Goal: Use online tool/utility: Utilize a website feature to perform a specific function

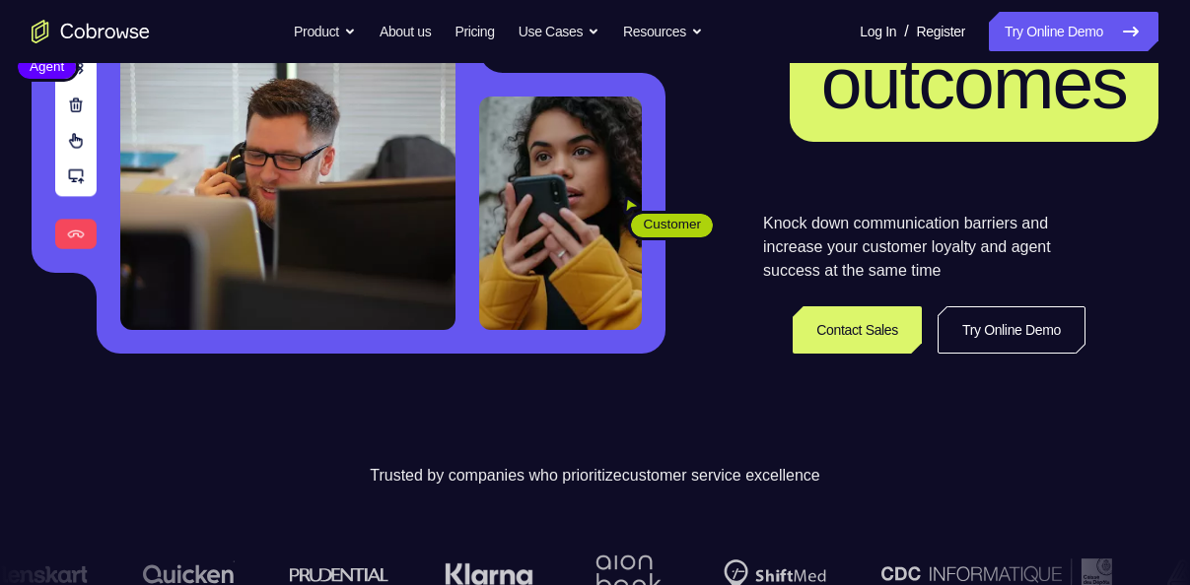
scroll to position [345, 0]
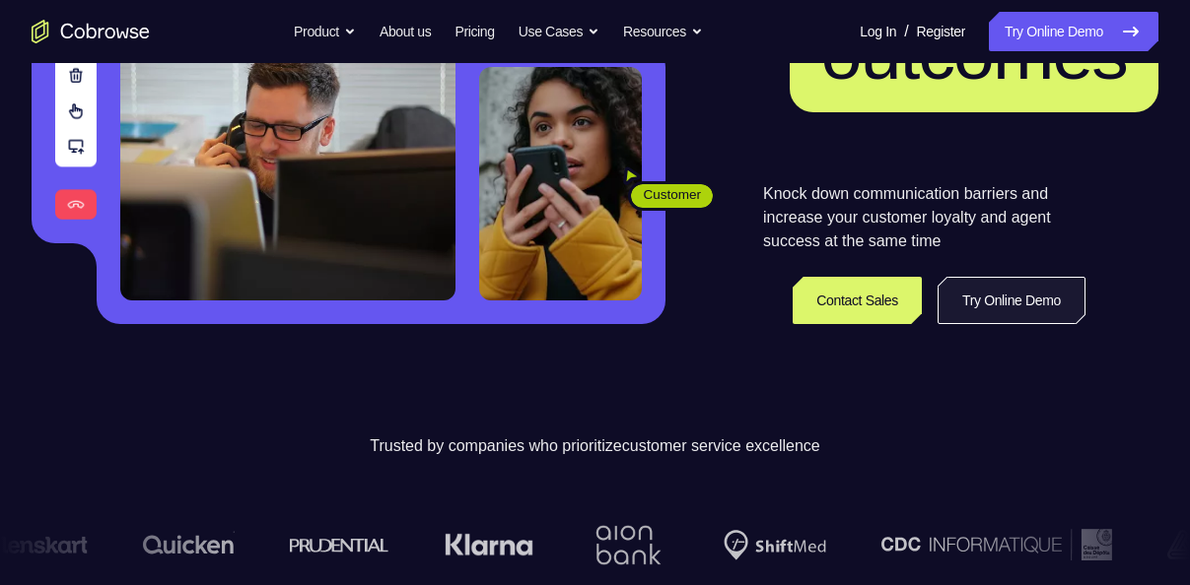
click at [978, 295] on link "Try Online Demo" at bounding box center [1011, 300] width 148 height 47
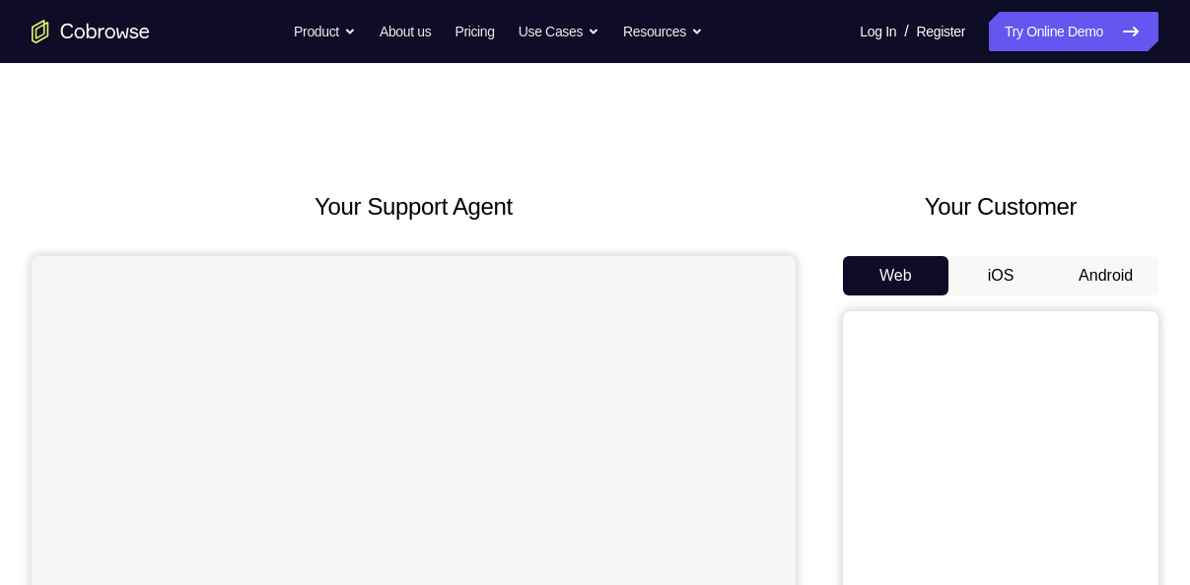
click at [1113, 292] on button "Android" at bounding box center [1105, 275] width 105 height 39
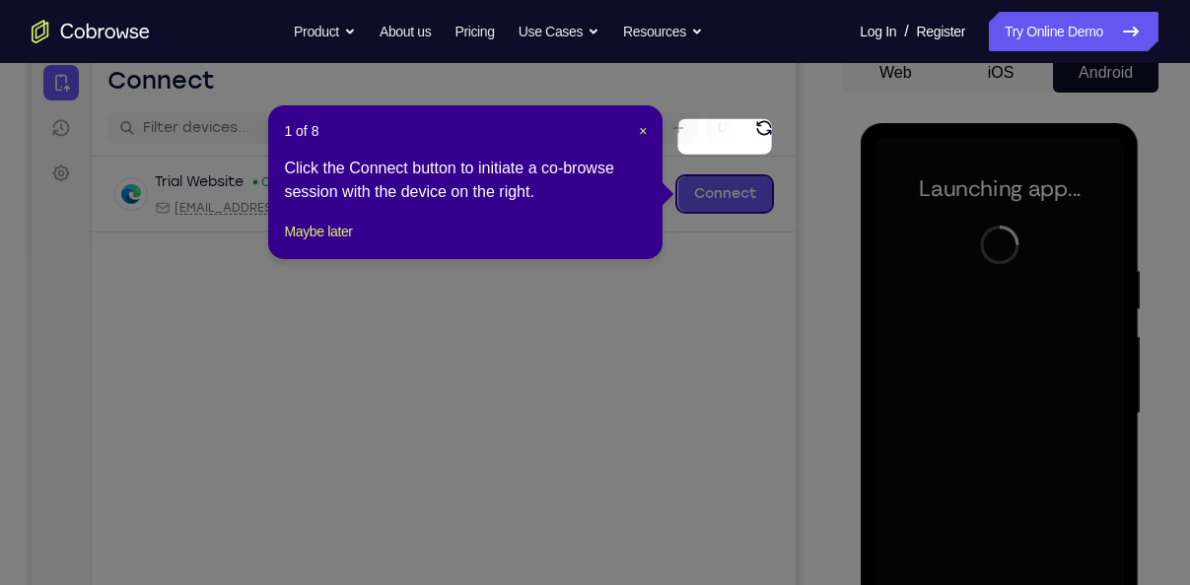
scroll to position [185, 0]
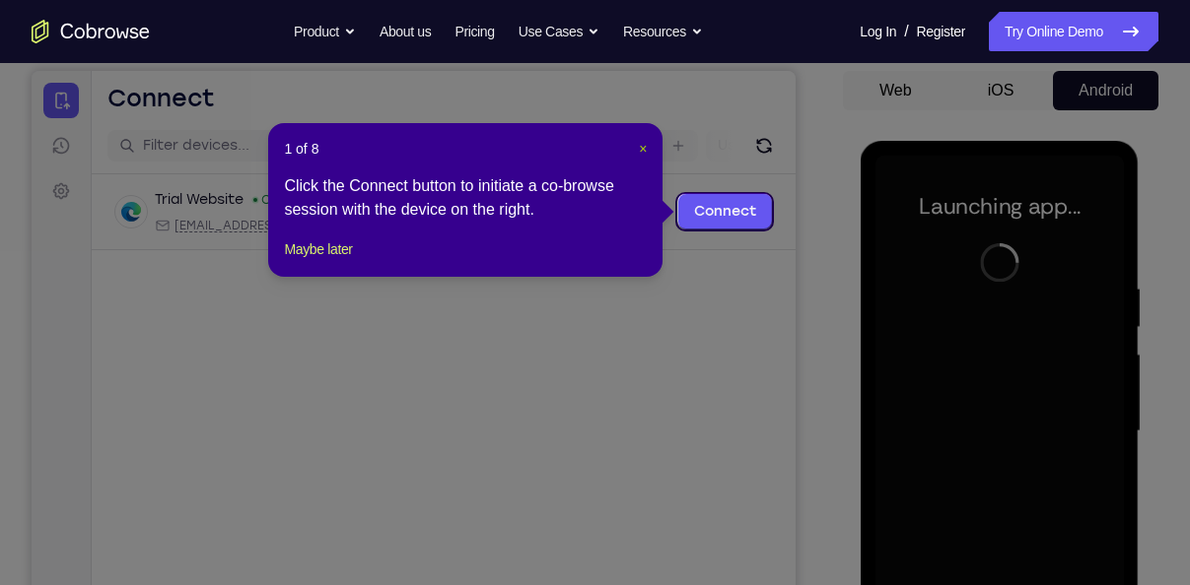
click at [641, 143] on span "×" at bounding box center [643, 149] width 8 height 16
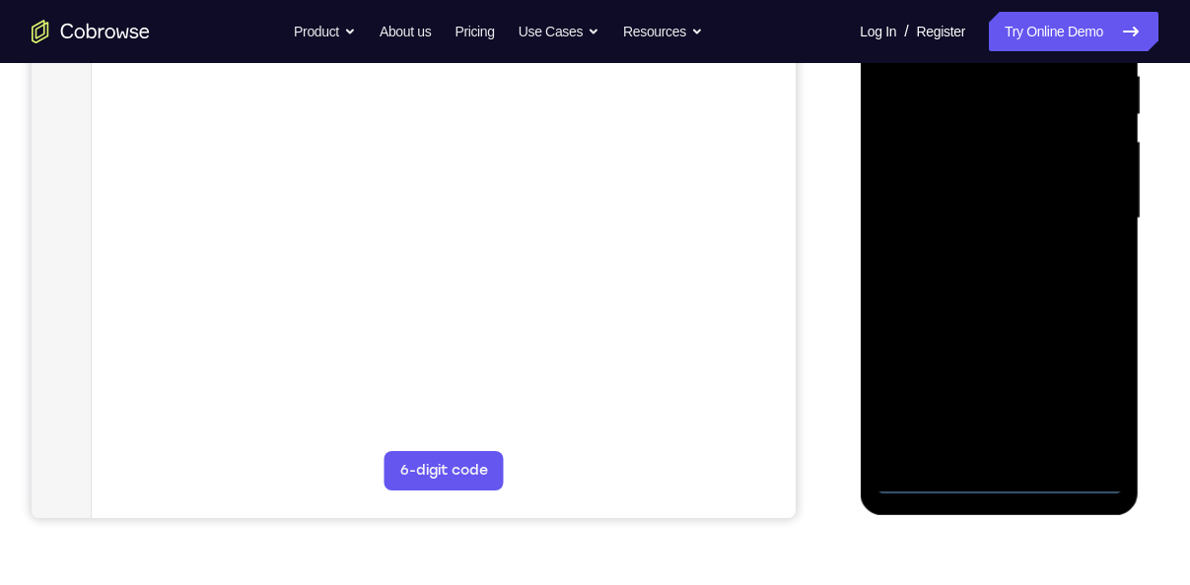
scroll to position [400, 0]
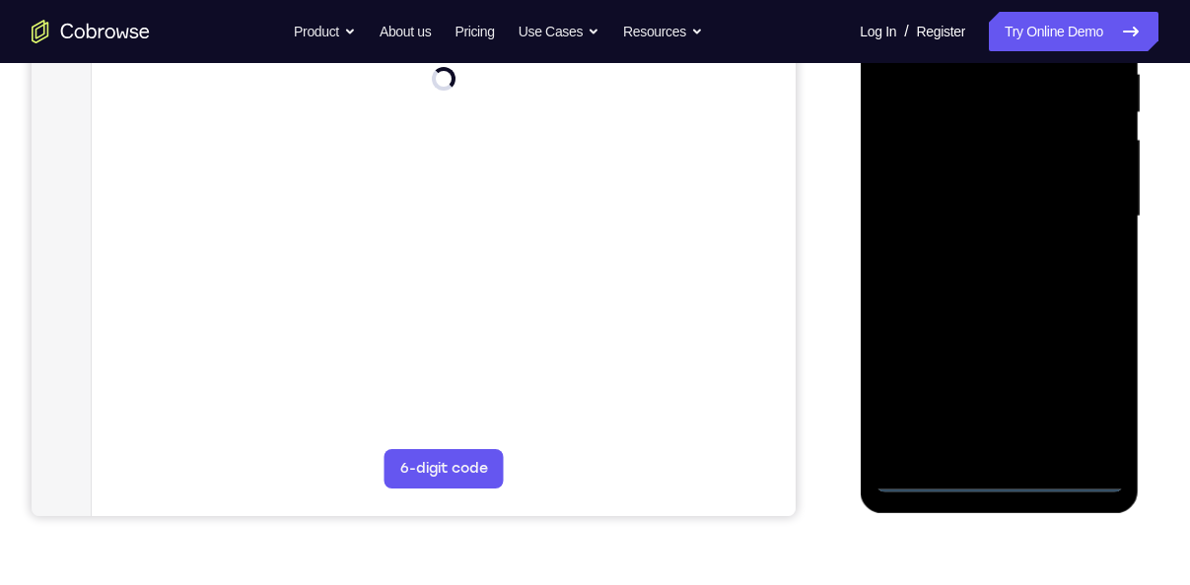
click at [1007, 479] on div at bounding box center [998, 217] width 248 height 552
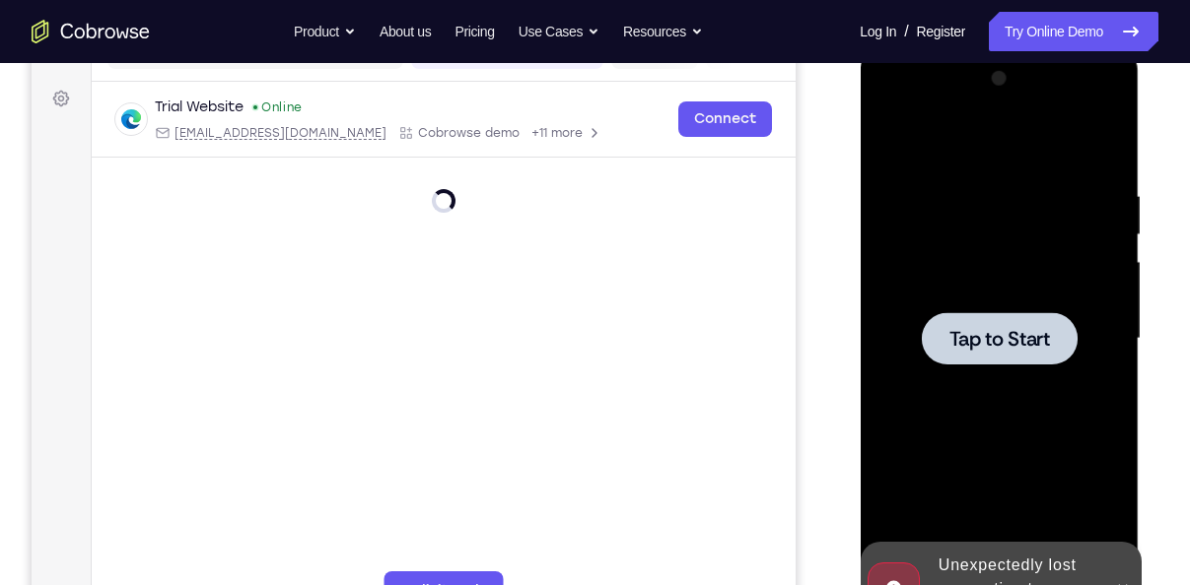
scroll to position [280, 0]
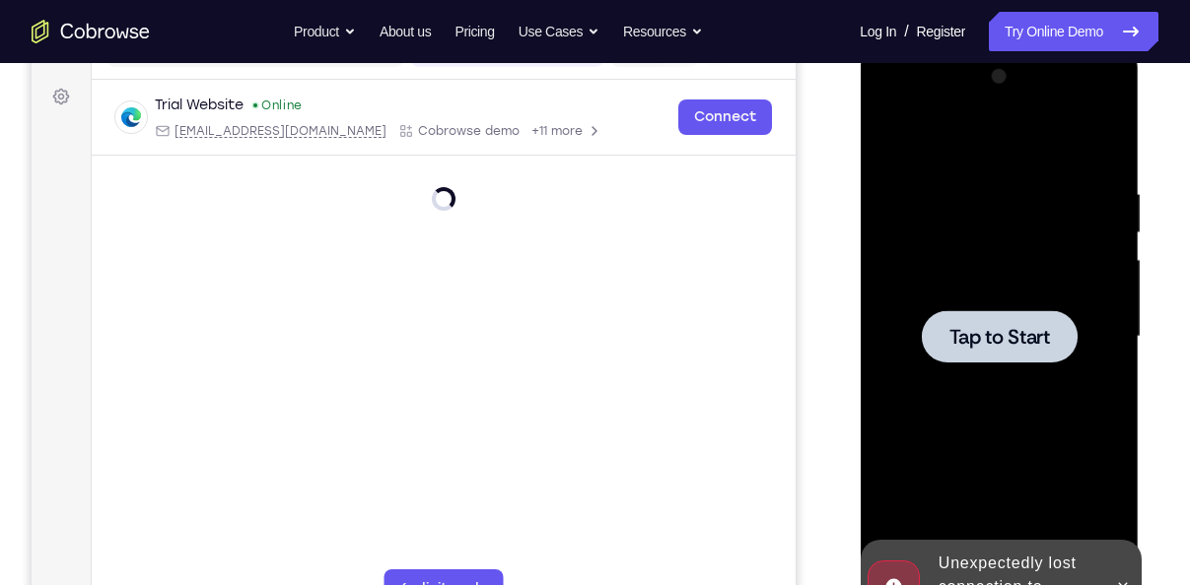
click at [997, 361] on div at bounding box center [999, 336] width 156 height 52
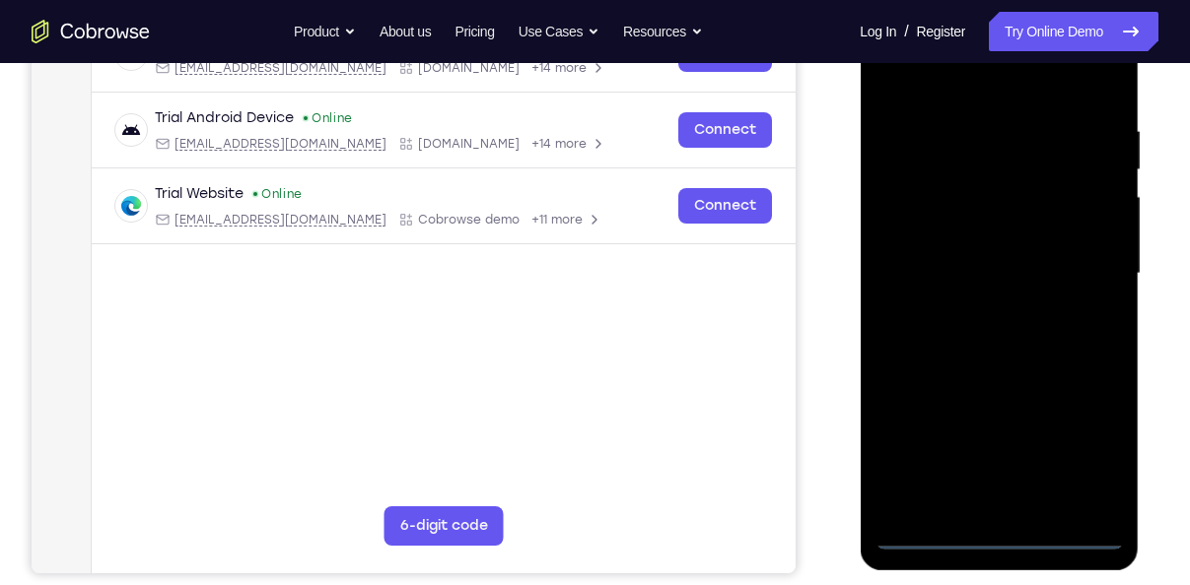
scroll to position [343, 0]
click at [994, 533] on div at bounding box center [998, 274] width 248 height 552
click at [1085, 442] on div at bounding box center [998, 274] width 248 height 552
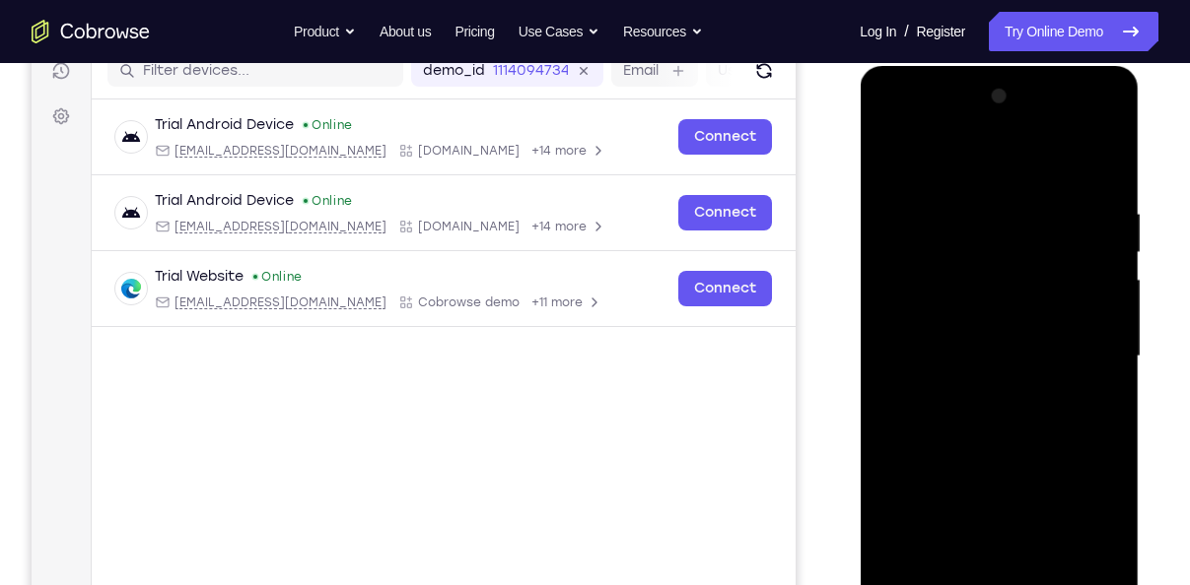
scroll to position [266, 0]
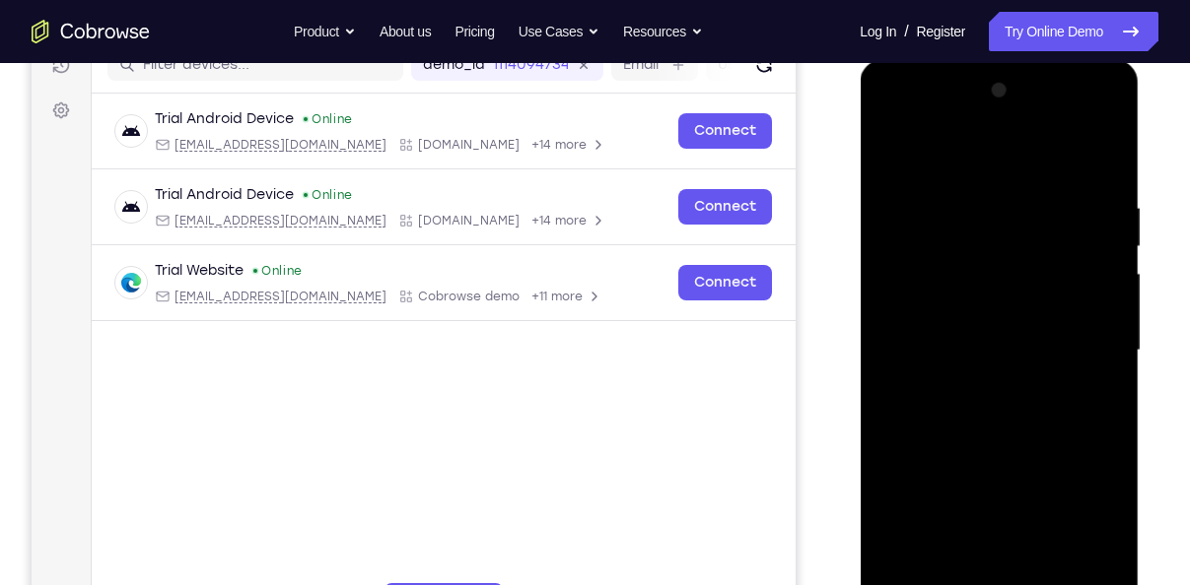
click at [1092, 530] on div at bounding box center [998, 351] width 248 height 552
click at [982, 166] on div at bounding box center [998, 351] width 248 height 552
click at [898, 152] on div at bounding box center [998, 351] width 248 height 552
